Goal: Task Accomplishment & Management: Complete application form

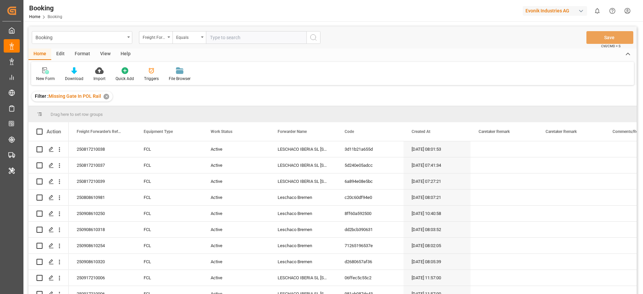
click at [264, 14] on div "Evonik Industries AG" at bounding box center [555, 11] width 64 height 10
type input "pocht"
click at [264, 39] on span "Pochteca" at bounding box center [534, 42] width 28 height 7
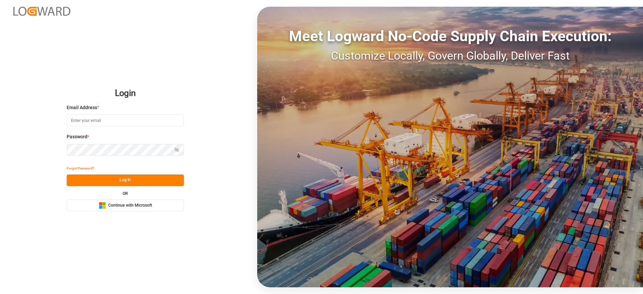
click at [91, 120] on input at bounding box center [125, 121] width 117 height 12
type input "sateesh.godewar@logward.com"
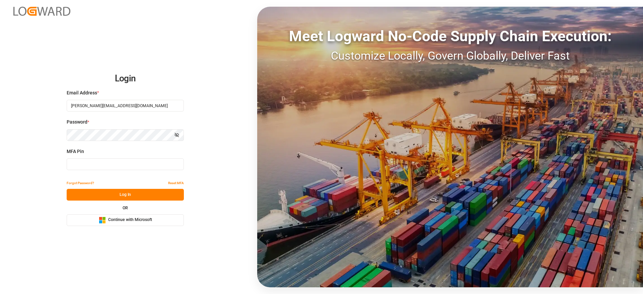
click at [98, 157] on div "MFA Pin" at bounding box center [125, 162] width 117 height 29
click at [105, 160] on input at bounding box center [125, 164] width 117 height 12
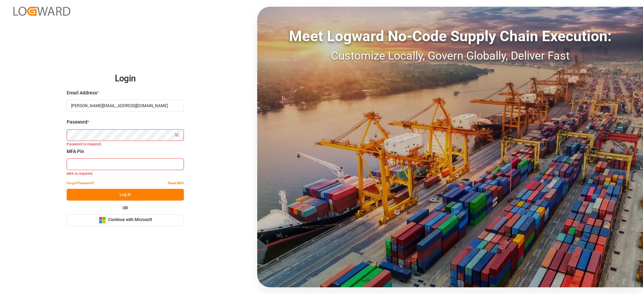
type input "820679"
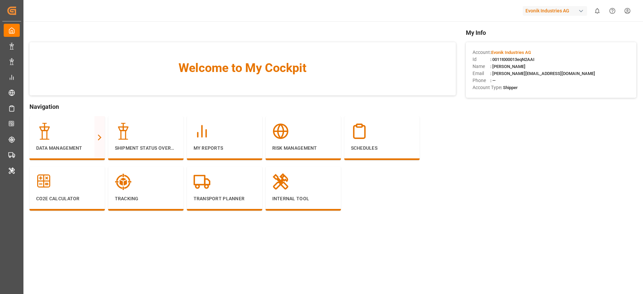
click at [538, 7] on div "Evonik Industries AG" at bounding box center [555, 11] width 64 height 10
type input "pocht"
click at [548, 42] on div "PO Pochteca Pochteca-RJ8V" at bounding box center [556, 45] width 114 height 15
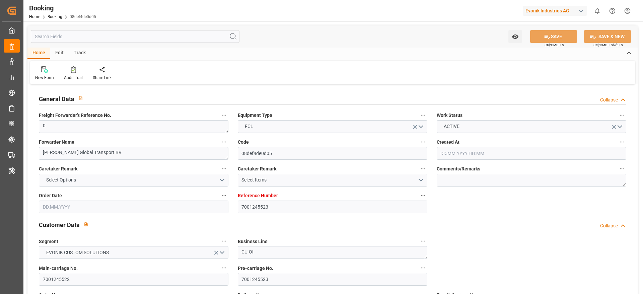
type input "7001245523"
type input "9253727"
type input "Hapag [PERSON_NAME]"
type input "Hapag [PERSON_NAME] Aktiengesellschaft"
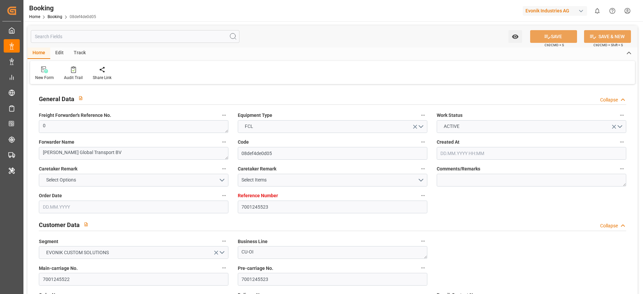
type input "BEANR"
type input "CAMTR"
type input "CATOR"
type input "0"
type input "[DATE] 11:55"
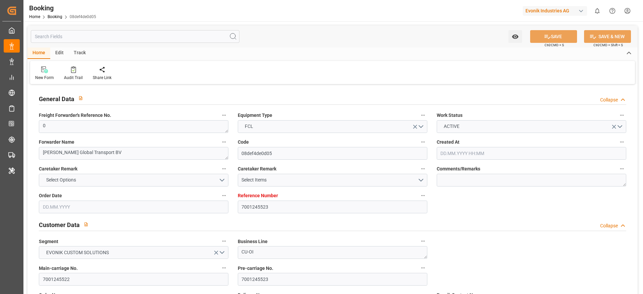
type input "[DATE]"
type input "[DATE] 00:00"
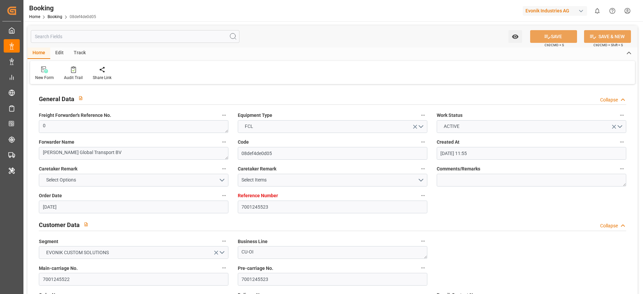
type input "[DATE] 00:00"
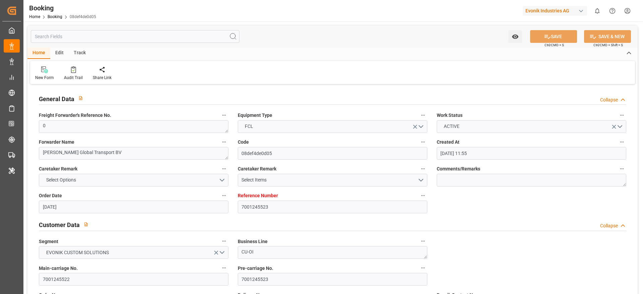
type input "[DATE]"
type input "[DATE] 06:52"
click at [72, 78] on div "Audit Trail" at bounding box center [73, 78] width 19 height 6
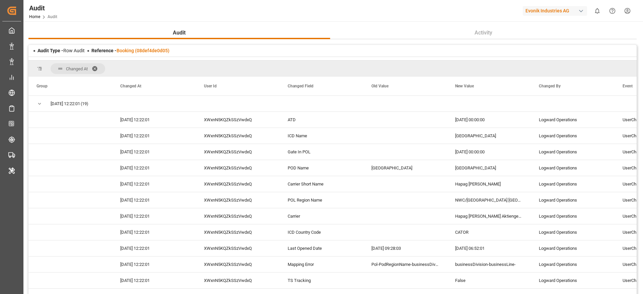
click at [159, 47] on div "Reference - Booking (08def4de0d05)" at bounding box center [130, 50] width 78 height 7
click at [160, 48] on link "Booking (08def4de0d05)" at bounding box center [143, 50] width 53 height 5
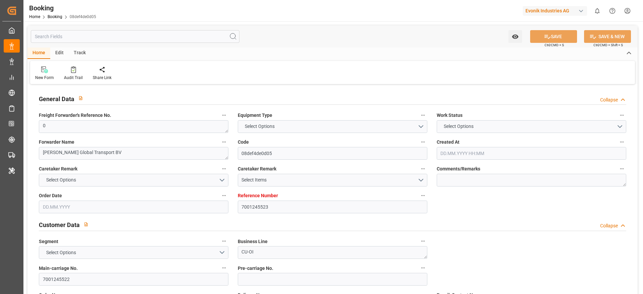
type input "7001245523"
type input "9253727"
type input "Hapag [PERSON_NAME]"
type input "Hapag [PERSON_NAME] Aktiengesellschaft"
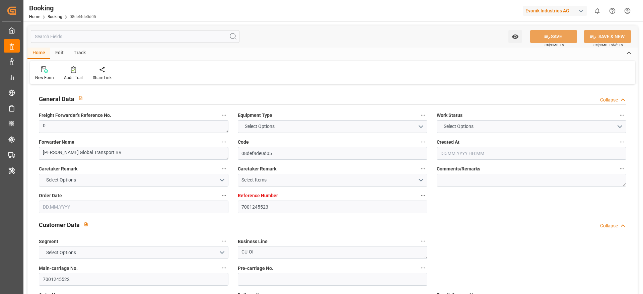
type input "BEANR"
type input "CAMTR"
type input "CATOR"
type input "0"
type input "[DATE] 11:55"
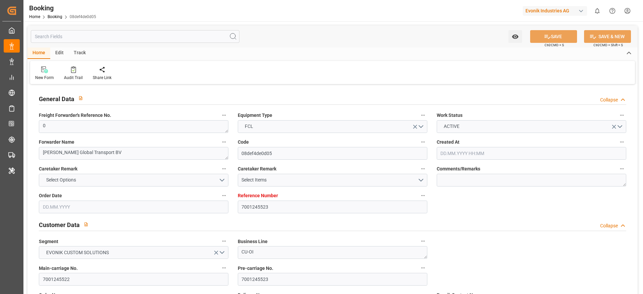
type input "[DATE]"
type input "[DATE] 00:00"
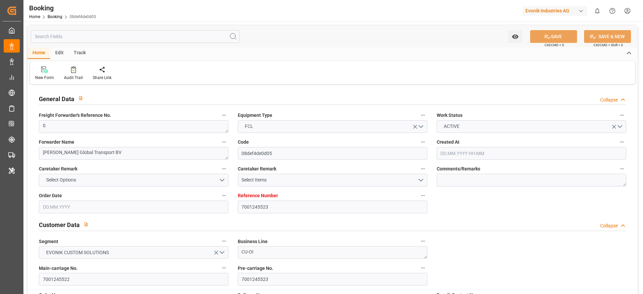
type input "[DATE] 00:00"
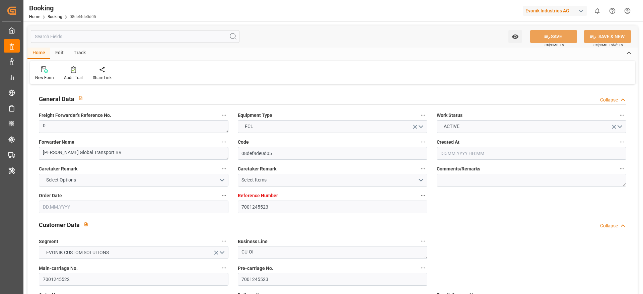
type input "[DATE]"
type input "[DATE] 06:52"
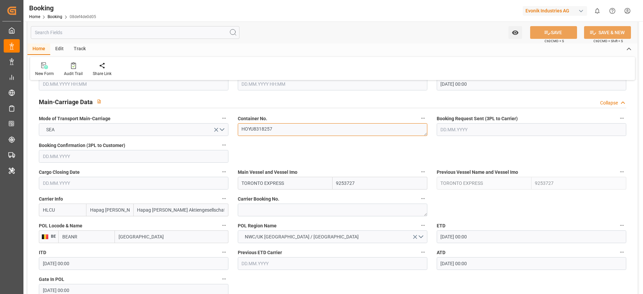
click at [267, 131] on textarea "HOYU8318257" at bounding box center [333, 129] width 190 height 13
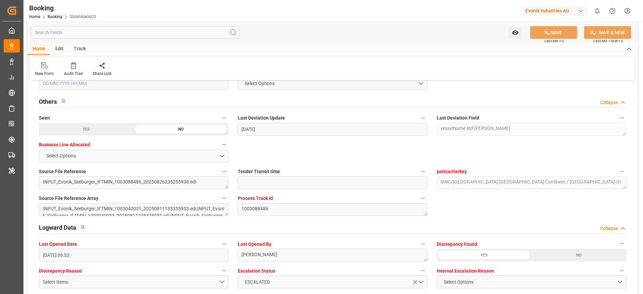
scroll to position [1055, 0]
